Goal: Task Accomplishment & Management: Manage account settings

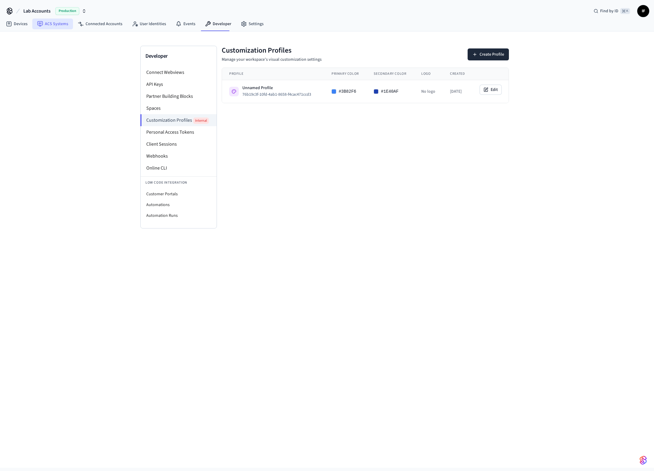
click at [60, 27] on link "ACS Systems" at bounding box center [52, 24] width 41 height 11
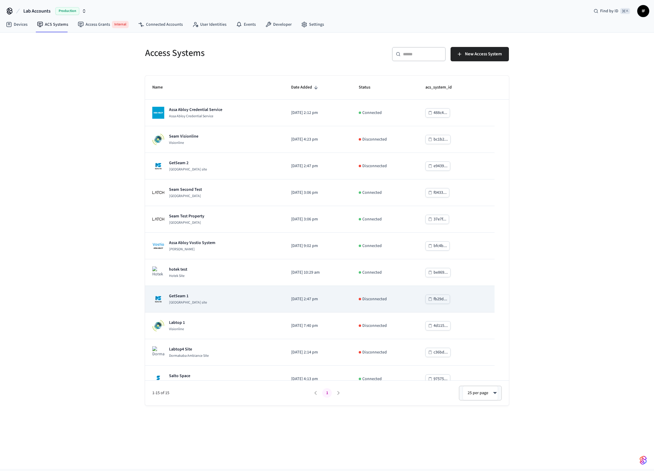
click at [185, 296] on p "GetSeam 1" at bounding box center [188, 296] width 38 height 6
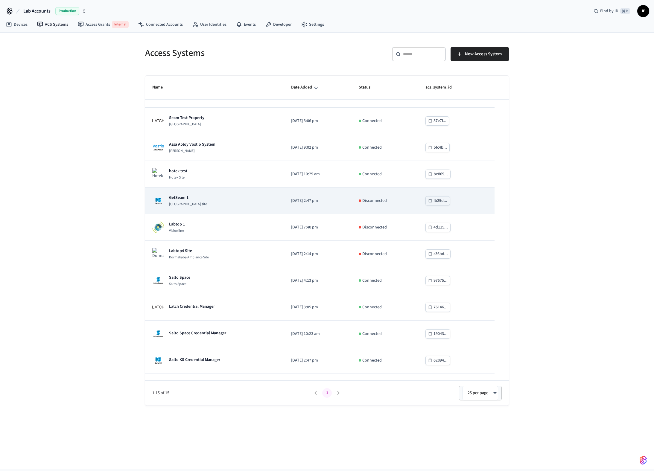
scroll to position [119, 0]
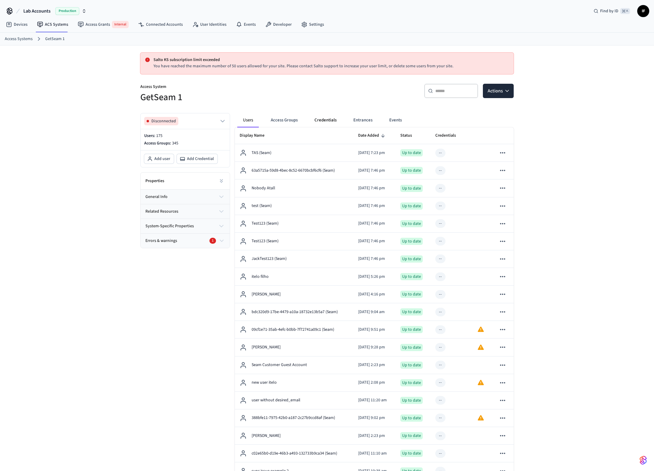
click at [317, 119] on button "Credentials" at bounding box center [326, 120] width 32 height 14
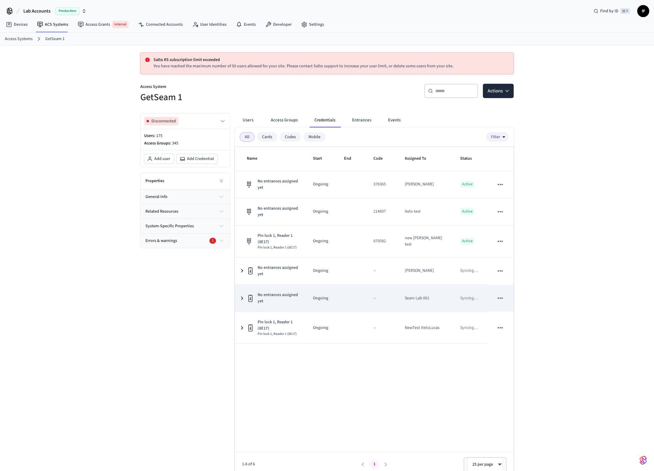
click at [245, 297] on td "No entrances assigned yet" at bounding box center [270, 298] width 71 height 27
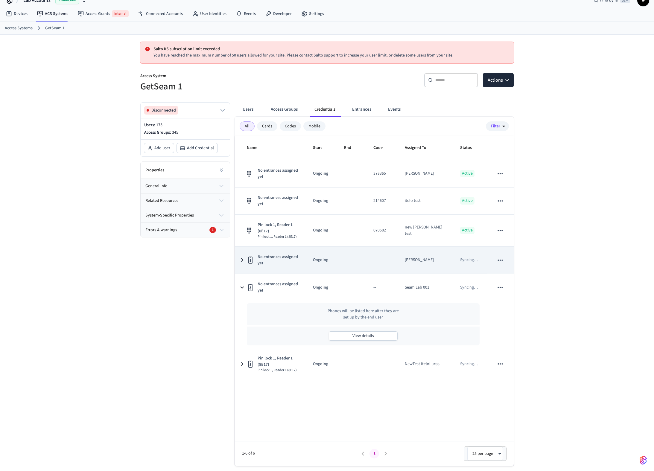
click at [244, 252] on td "No entrances assigned yet" at bounding box center [270, 260] width 71 height 27
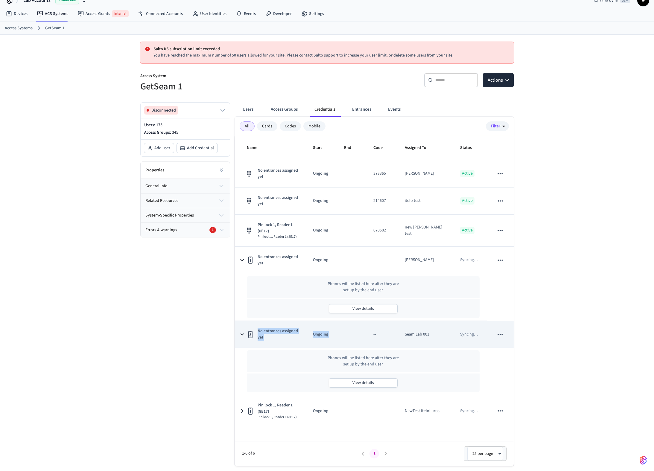
drag, startPoint x: 369, startPoint y: 312, endPoint x: 385, endPoint y: 321, distance: 18.8
click at [385, 321] on tbody "No entrances assigned yet Ongoing 378365 [PERSON_NAME] Active No entrances assi…" at bounding box center [374, 293] width 279 height 267
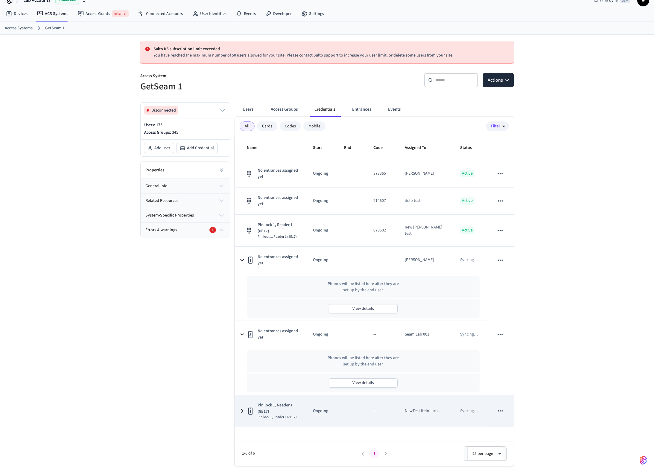
click at [244, 408] on icon "sticky table" at bounding box center [242, 411] width 7 height 7
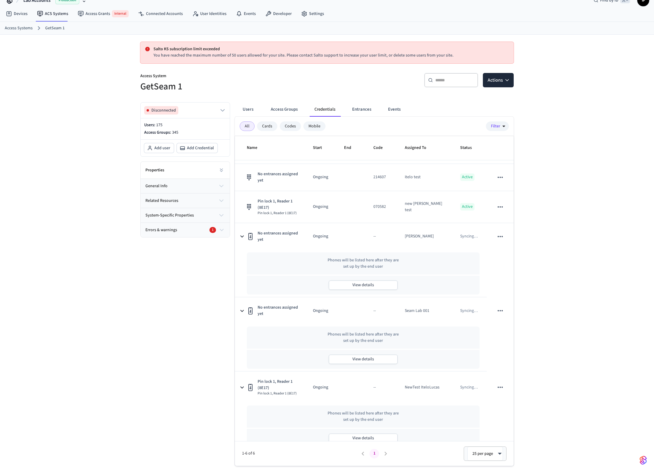
click at [183, 401] on div "Disconnected Users: 175 Access Groups: 345 Add user Add Credential Properties g…" at bounding box center [183, 282] width 95 height 369
click at [180, 324] on div "Disconnected Users: 175 Access Groups: 345 Add user Add Credential Properties g…" at bounding box center [183, 282] width 95 height 369
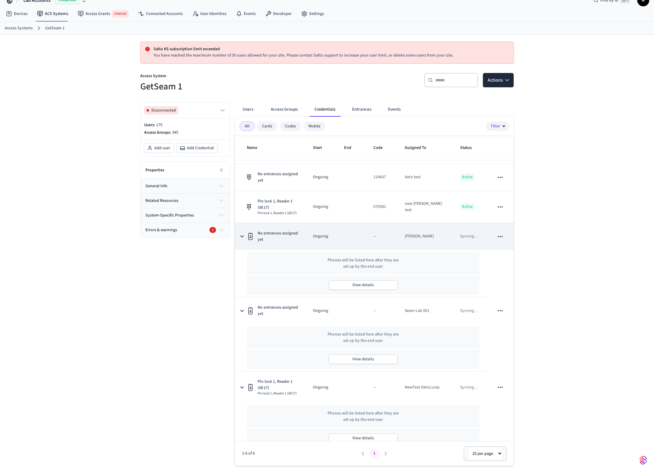
click at [241, 234] on icon "sticky table" at bounding box center [242, 236] width 7 height 7
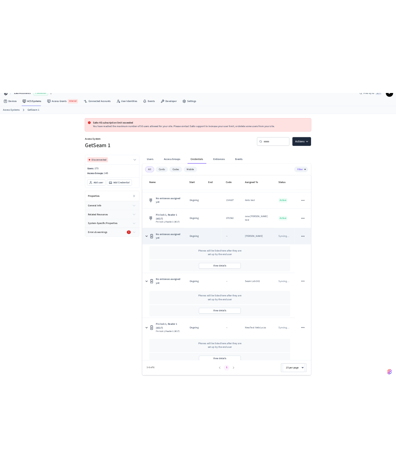
scroll to position [0, 0]
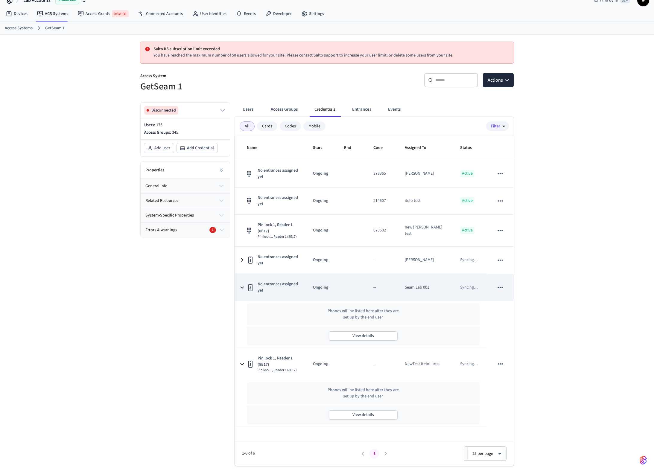
click at [240, 279] on td "No entrances assigned yet" at bounding box center [270, 287] width 71 height 27
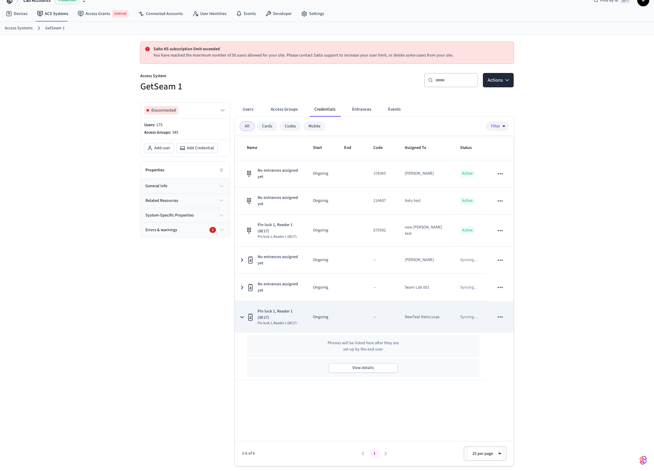
click at [241, 314] on icon "sticky table" at bounding box center [242, 317] width 7 height 7
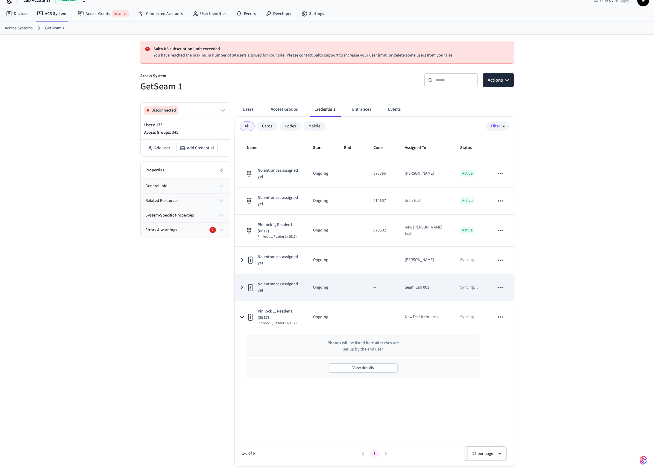
click at [240, 292] on td "No entrances assigned yet" at bounding box center [270, 287] width 71 height 27
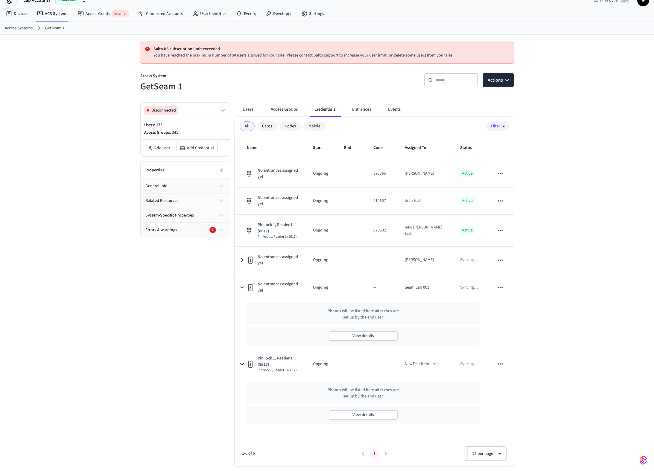
click at [240, 269] on tbody "No entrances assigned yet Ongoing 378365 [PERSON_NAME] Active No entrances assi…" at bounding box center [374, 293] width 279 height 267
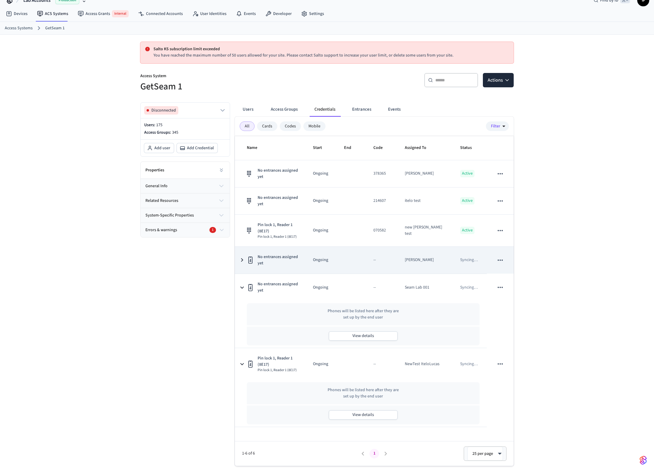
click at [241, 261] on td "No entrances assigned yet" at bounding box center [270, 260] width 71 height 27
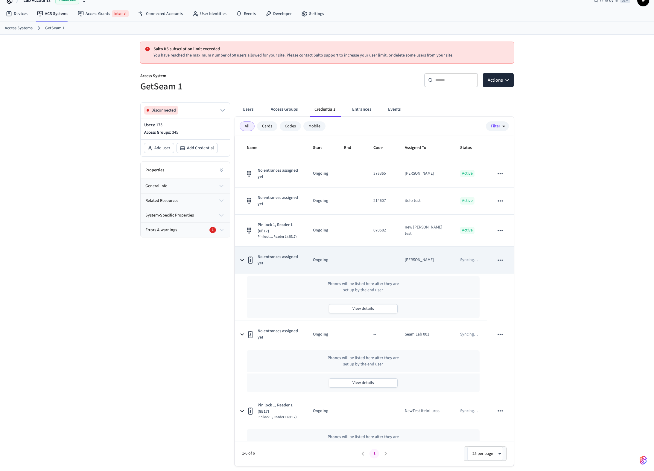
click at [241, 261] on td "No entrances assigned yet" at bounding box center [270, 260] width 71 height 27
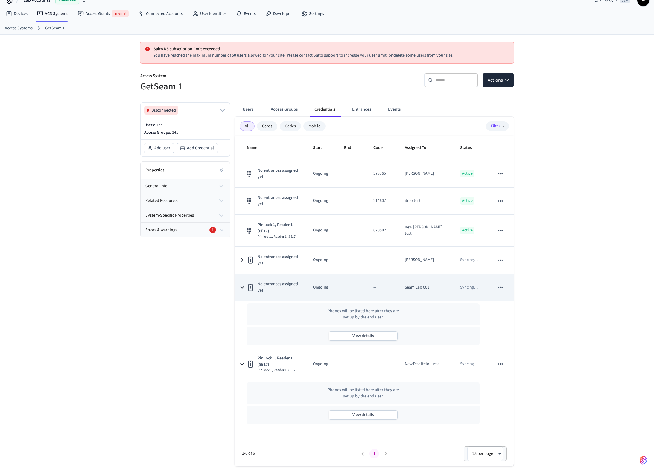
click at [242, 274] on td "No entrances assigned yet" at bounding box center [270, 287] width 71 height 27
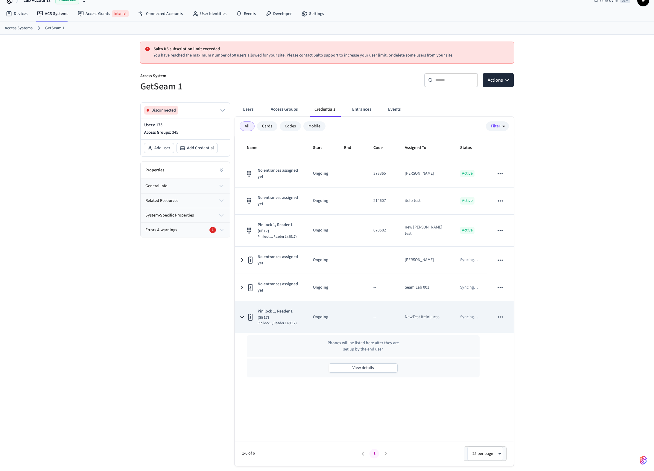
click at [243, 314] on icon "sticky table" at bounding box center [242, 317] width 7 height 7
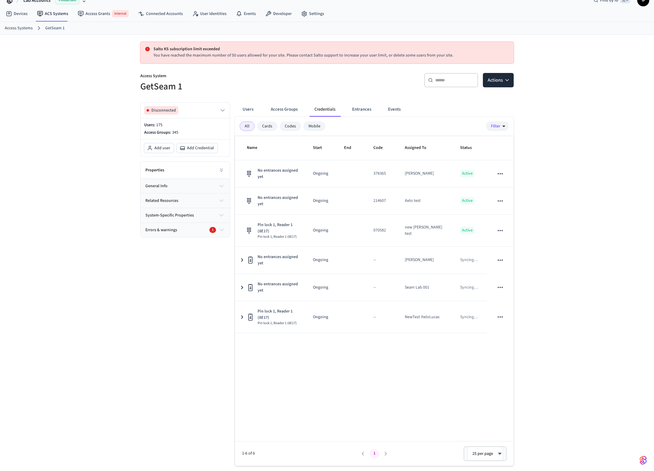
click at [190, 341] on div "Disconnected Users: 175 Access Groups: 345 Add user Add Credential Properties g…" at bounding box center [183, 282] width 95 height 369
click at [220, 237] on div "Properties general info related resources system-specific properties Errors & w…" at bounding box center [185, 200] width 90 height 76
click at [221, 234] on button "Errors & warnings 1" at bounding box center [185, 230] width 89 height 14
click at [175, 227] on button "Errors & warnings 1" at bounding box center [185, 230] width 89 height 14
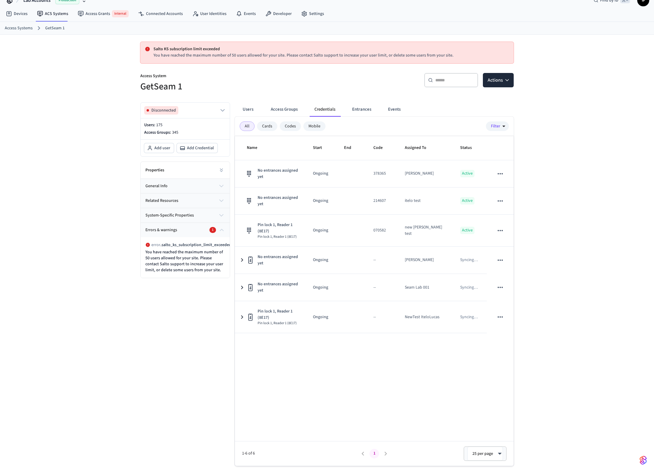
click at [175, 227] on button "Errors & warnings 1" at bounding box center [185, 230] width 89 height 14
click at [175, 217] on span "system-specific properties" at bounding box center [169, 216] width 48 height 6
click at [173, 196] on button "related resources" at bounding box center [185, 201] width 89 height 14
click at [173, 197] on button "related resources" at bounding box center [185, 201] width 89 height 14
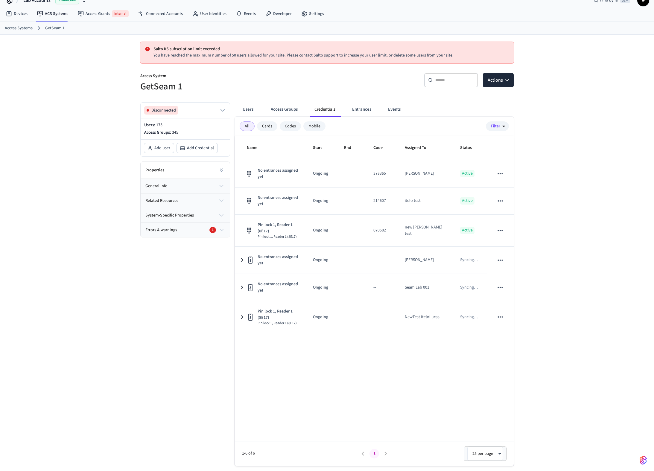
click at [169, 188] on button "general info" at bounding box center [185, 186] width 89 height 14
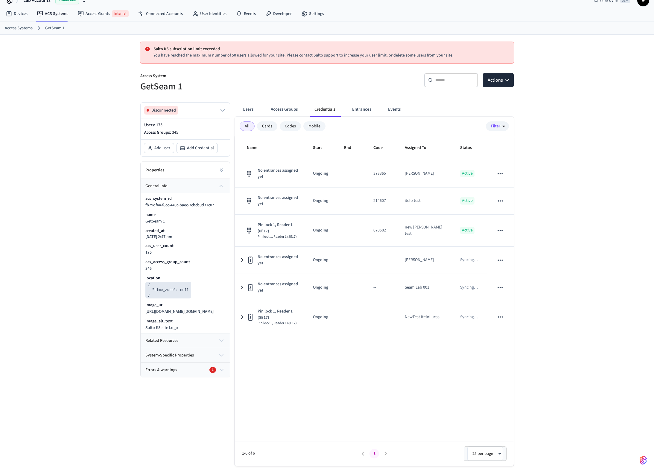
click at [169, 188] on button "general info" at bounding box center [185, 186] width 89 height 14
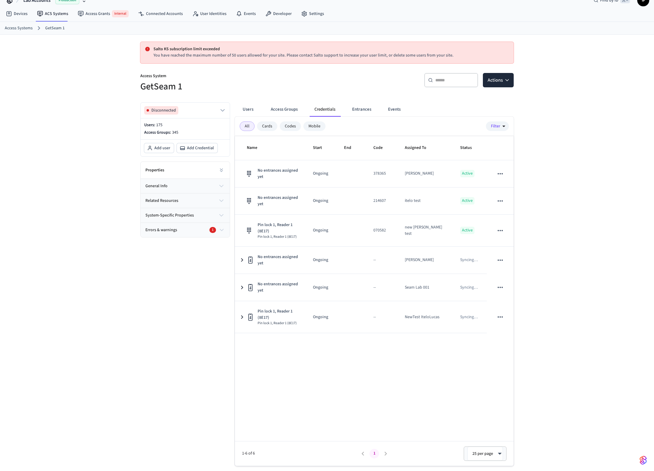
click at [169, 187] on button "general info" at bounding box center [185, 186] width 89 height 14
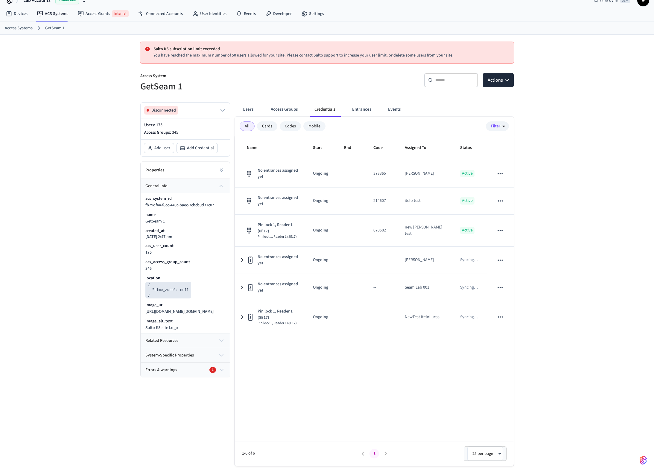
click at [169, 187] on button "general info" at bounding box center [185, 186] width 89 height 14
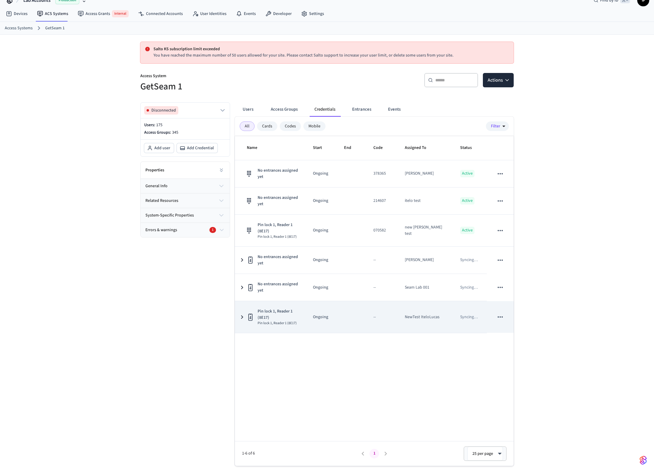
click at [240, 314] on icon "sticky table" at bounding box center [242, 317] width 7 height 7
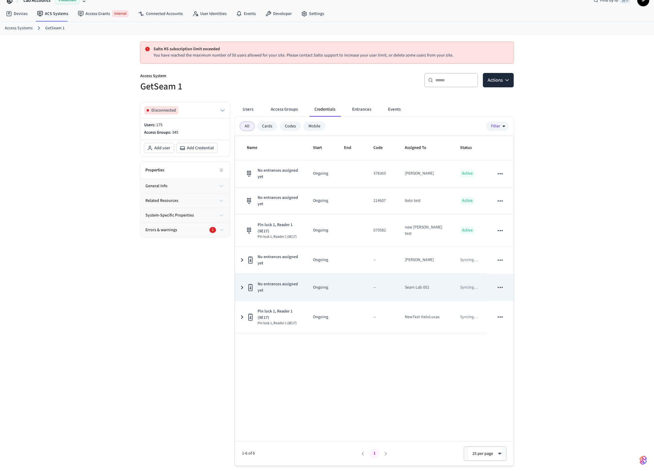
click at [241, 296] on td "No entrances assigned yet" at bounding box center [270, 287] width 71 height 27
click at [241, 288] on td "No entrances assigned yet" at bounding box center [270, 287] width 71 height 27
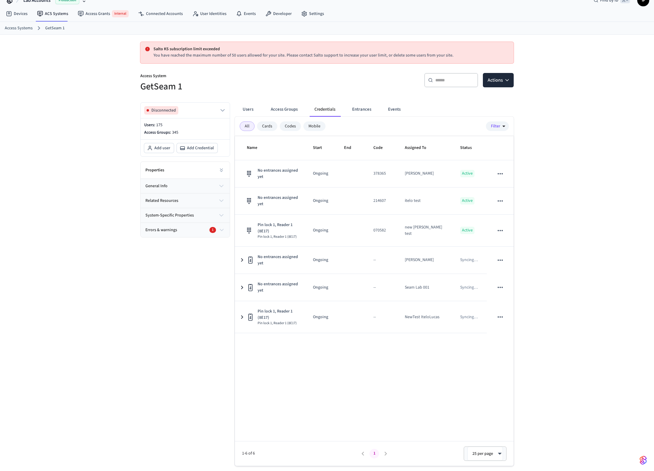
click at [115, 235] on div "Salto KS subscription limit exceeded You have reached the maximum number of 50 …" at bounding box center [327, 253] width 654 height 437
click at [339, 332] on div "Name Start End Code Assigned To Status No entrances assigned yet Ongoing 378365…" at bounding box center [374, 301] width 279 height 330
click at [635, 458] on div "Salto KS subscription limit exceeded You have reached the maximum number of 50 …" at bounding box center [327, 253] width 654 height 437
click at [642, 459] on img "button" at bounding box center [643, 461] width 7 height 10
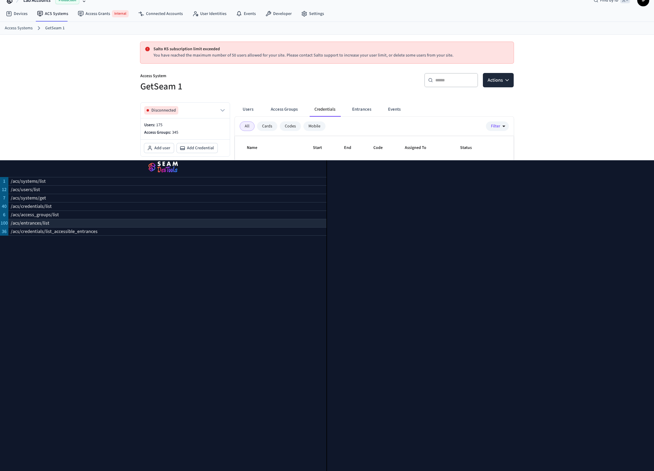
click at [130, 223] on div "/acs/entrances/list" at bounding box center [167, 223] width 318 height 8
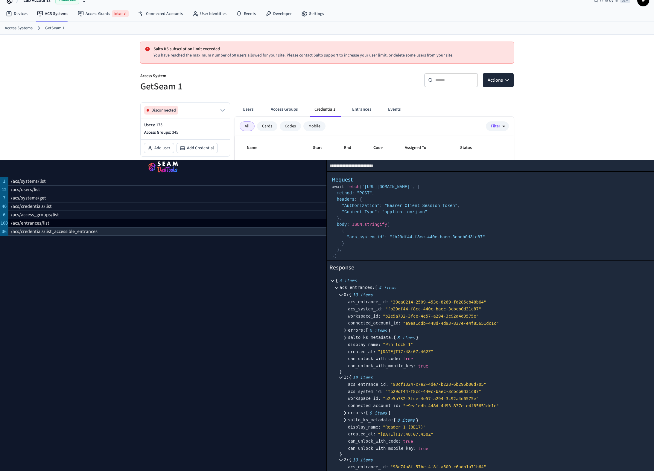
click at [130, 231] on div "/acs/credentials/list_accessible_entrances" at bounding box center [167, 232] width 318 height 8
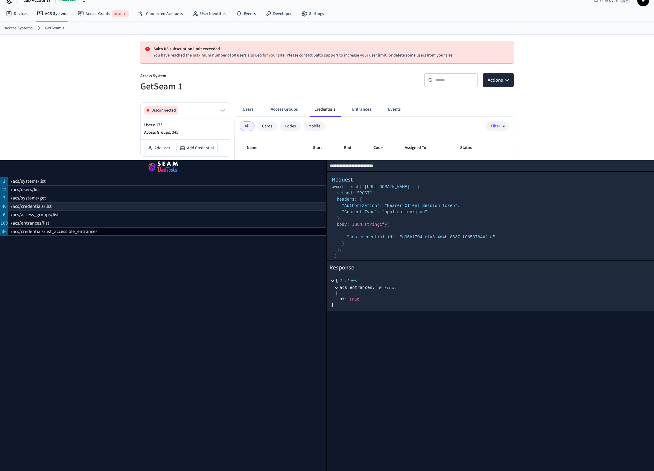
click at [114, 207] on div "/acs/credentials/list" at bounding box center [167, 206] width 318 height 8
select select "**********"
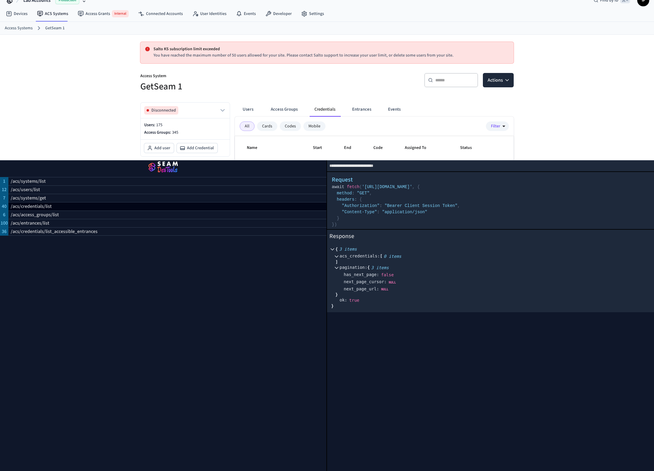
click at [343, 258] on div at bounding box center [340, 262] width 8 height 8
click at [337, 262] on icon at bounding box center [337, 264] width 4 height 4
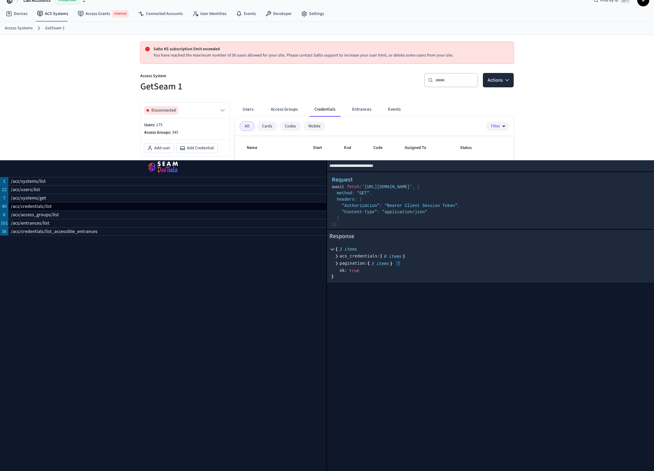
click at [337, 262] on icon at bounding box center [337, 264] width 4 height 4
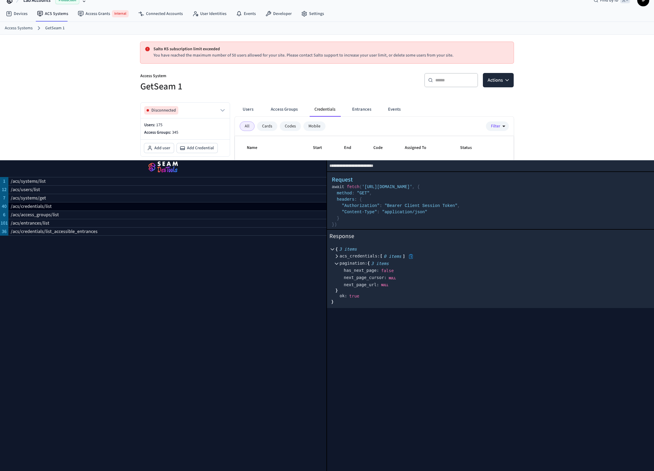
click at [337, 255] on icon at bounding box center [337, 256] width 4 height 4
click at [308, 87] on h5 "GetSeam 1" at bounding box center [231, 87] width 183 height 12
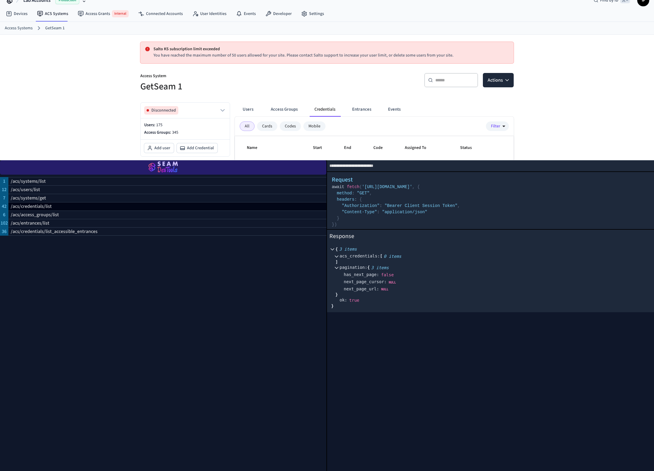
click at [157, 168] on img "button" at bounding box center [163, 167] width 312 height 17
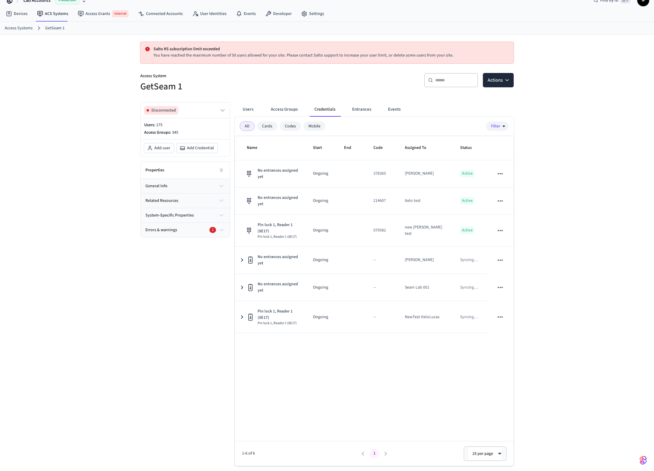
click at [294, 87] on h5 "GetSeam 1" at bounding box center [231, 87] width 183 height 12
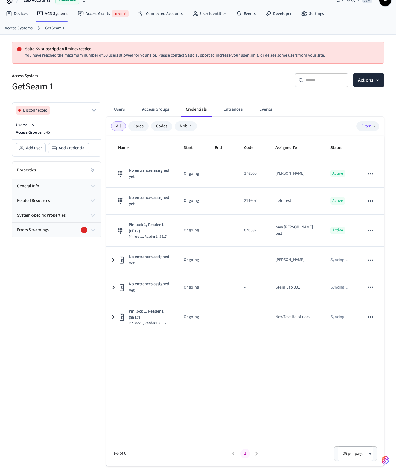
click at [368, 104] on div "Users Access Groups Credentials Entrances Events" at bounding box center [245, 109] width 278 height 14
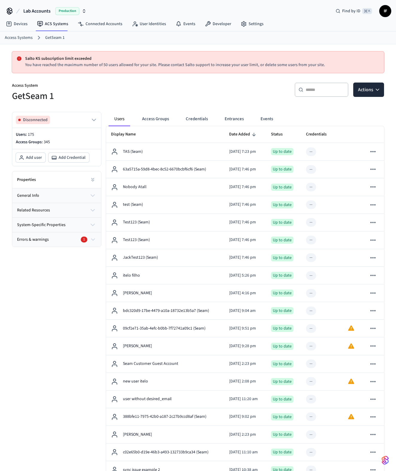
scroll to position [8, 0]
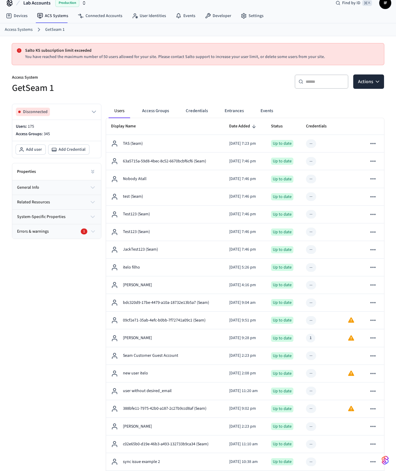
click at [209, 110] on button "Credentials" at bounding box center [197, 111] width 32 height 14
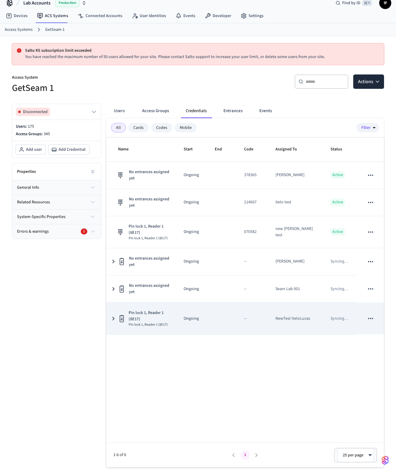
click at [217, 322] on td "sticky table" at bounding box center [222, 319] width 29 height 32
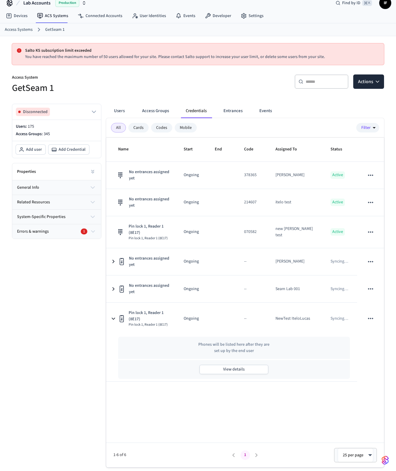
click at [234, 349] on p "Phones will be listed here after they are set up by the end user" at bounding box center [234, 348] width 72 height 13
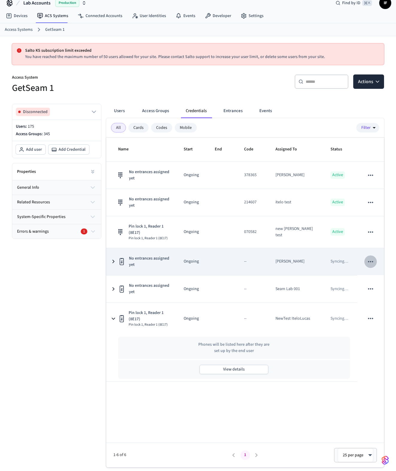
click at [366, 266] on button "sticky table" at bounding box center [371, 262] width 13 height 13
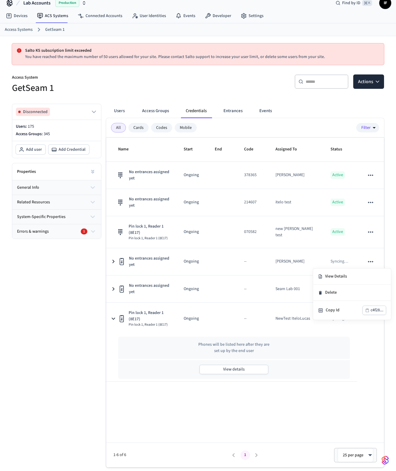
click at [371, 263] on div at bounding box center [198, 235] width 396 height 471
click at [28, 295] on div "Disconnected Users: 175 Access Groups: 345 Add user Add Credential Properties g…" at bounding box center [54, 283] width 94 height 369
